Goal: Task Accomplishment & Management: Use online tool/utility

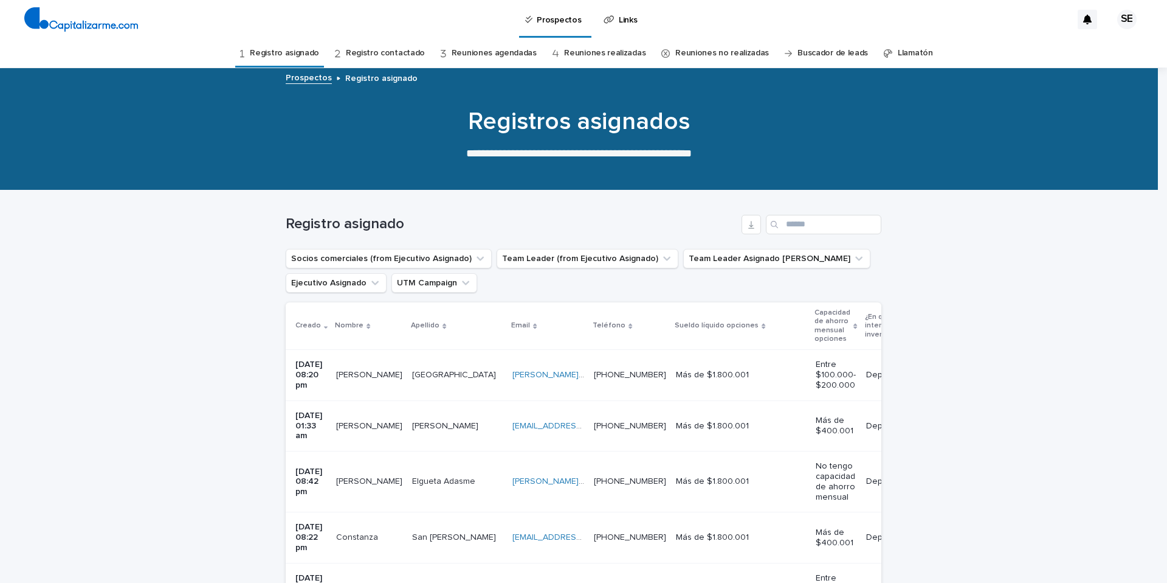
click at [589, 385] on td "[PERSON_NAME][EMAIL_ADDRESS][PERSON_NAME][PERSON_NAME][DOMAIN_NAME] [PERSON_NAM…" at bounding box center [548, 375] width 81 height 50
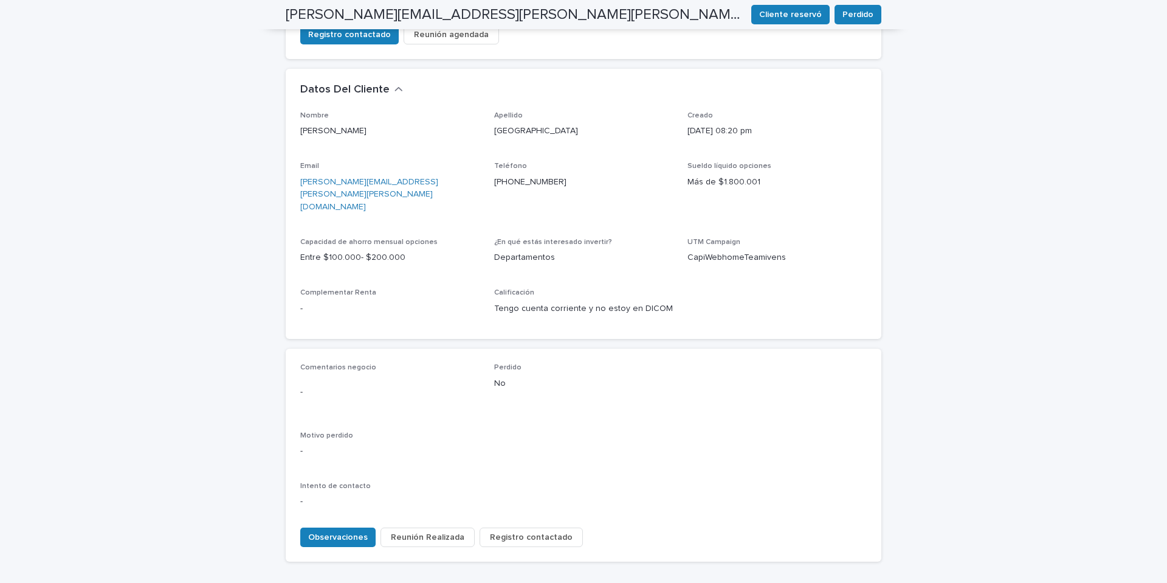
scroll to position [340, 0]
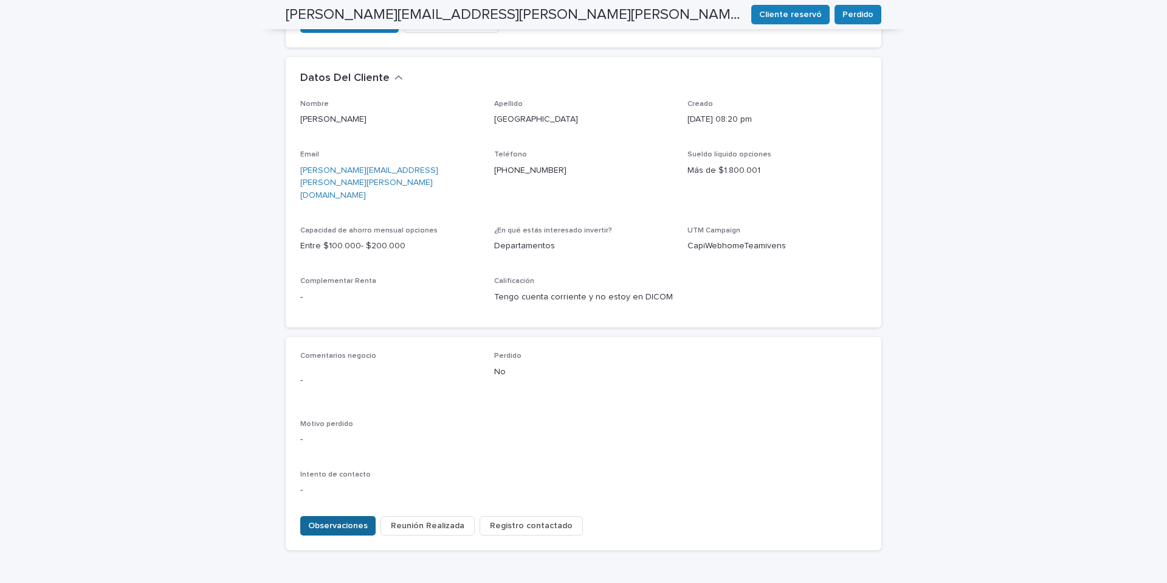
click at [337, 519] on span "Observaciones" at bounding box center [338, 525] width 60 height 12
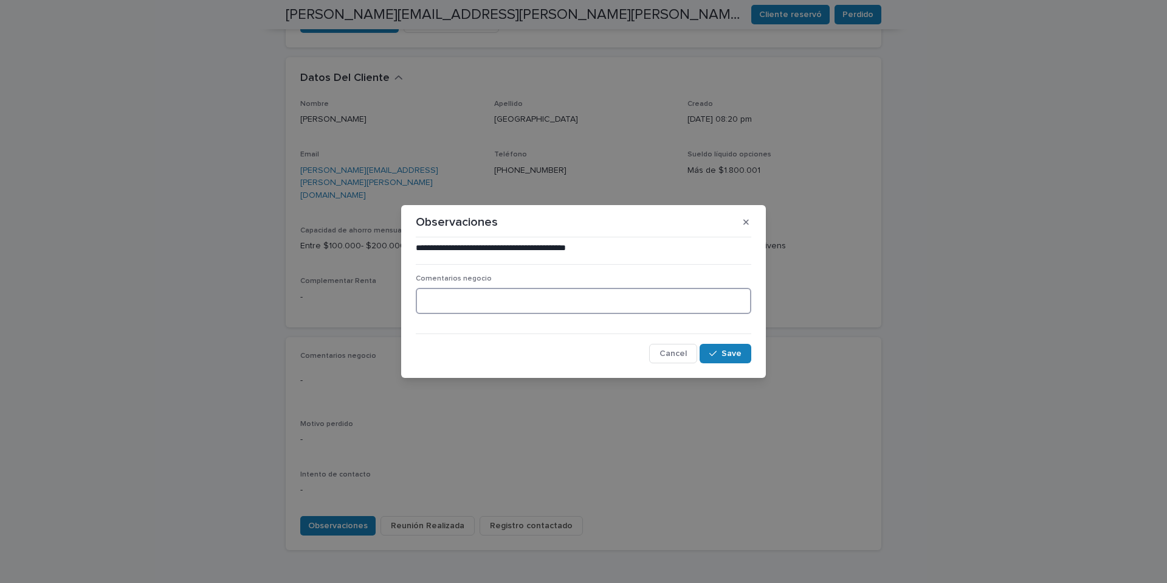
click at [438, 306] on textarea at bounding box center [584, 301] width 336 height 26
type textarea "**********"
click at [734, 354] on span "Save" at bounding box center [732, 353] width 20 height 9
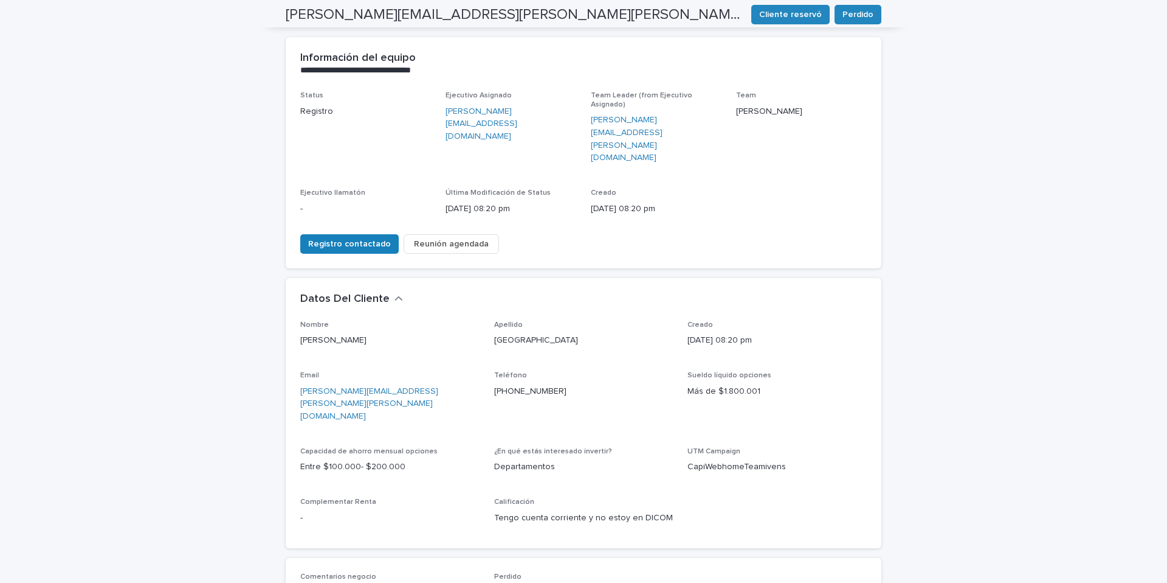
scroll to position [0, 0]
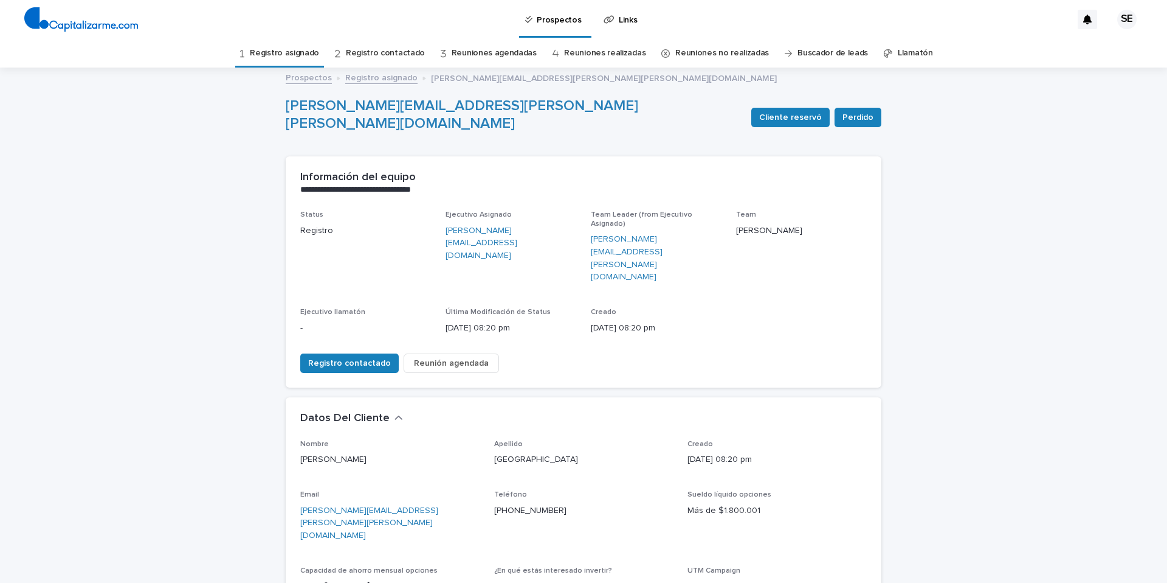
click at [282, 50] on link "Registro asignado" at bounding box center [284, 53] width 69 height 29
